Goal: Information Seeking & Learning: Learn about a topic

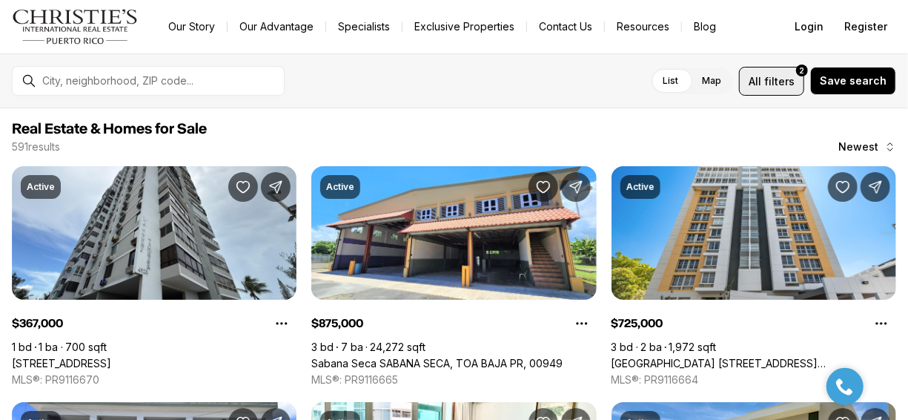
click at [769, 83] on span "All filters 2" at bounding box center [772, 81] width 46 height 16
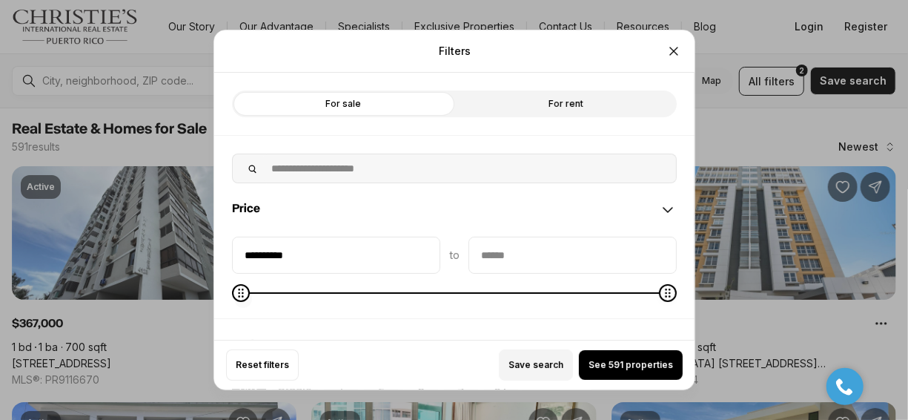
click at [302, 287] on span at bounding box center [454, 292] width 445 height 15
click at [280, 292] on span at bounding box center [454, 292] width 445 height 1
click at [259, 293] on span at bounding box center [454, 292] width 445 height 15
click at [244, 292] on span at bounding box center [454, 292] width 445 height 1
type input "********"
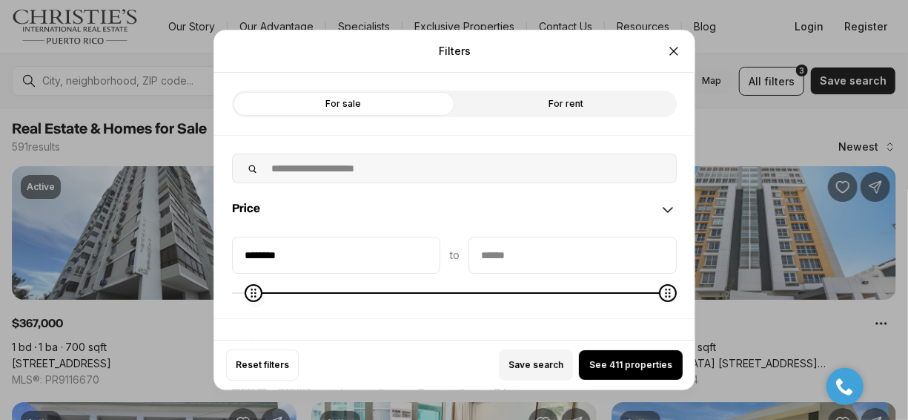
click at [239, 293] on span at bounding box center [454, 292] width 445 height 15
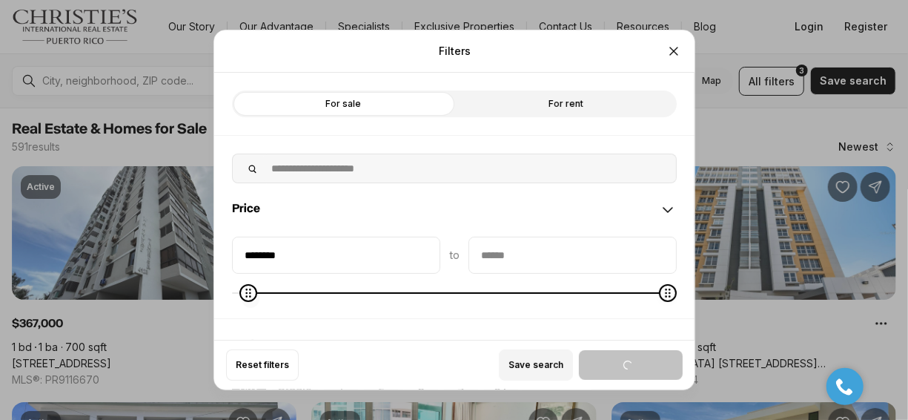
click at [239, 292] on span "Minimum" at bounding box center [248, 293] width 18 height 18
click at [285, 203] on div "Price" at bounding box center [454, 209] width 480 height 53
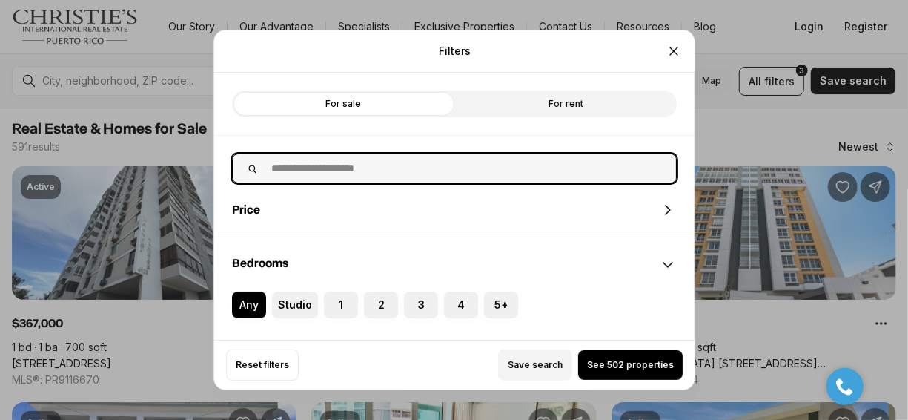
click at [270, 168] on input "text" at bounding box center [469, 168] width 414 height 28
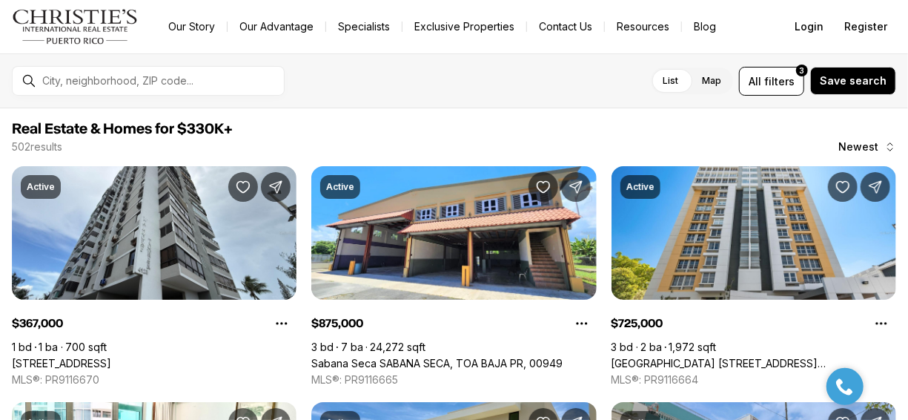
click at [719, 82] on label "Map" at bounding box center [711, 80] width 43 height 27
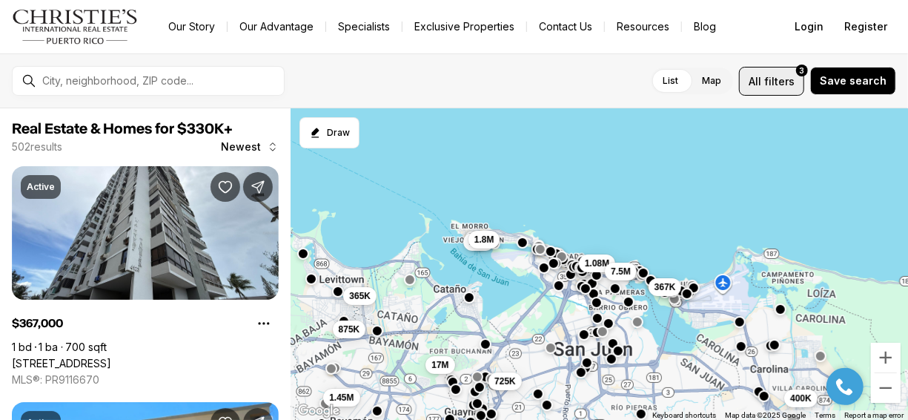
click at [770, 79] on span "All filters 3" at bounding box center [772, 81] width 46 height 16
